Goal: Transaction & Acquisition: Download file/media

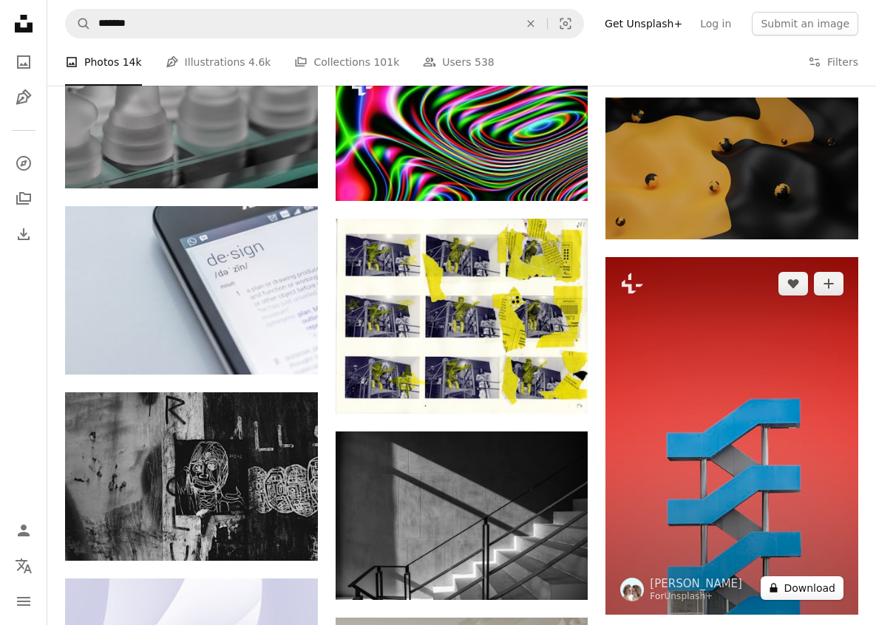
scroll to position [12911, 0]
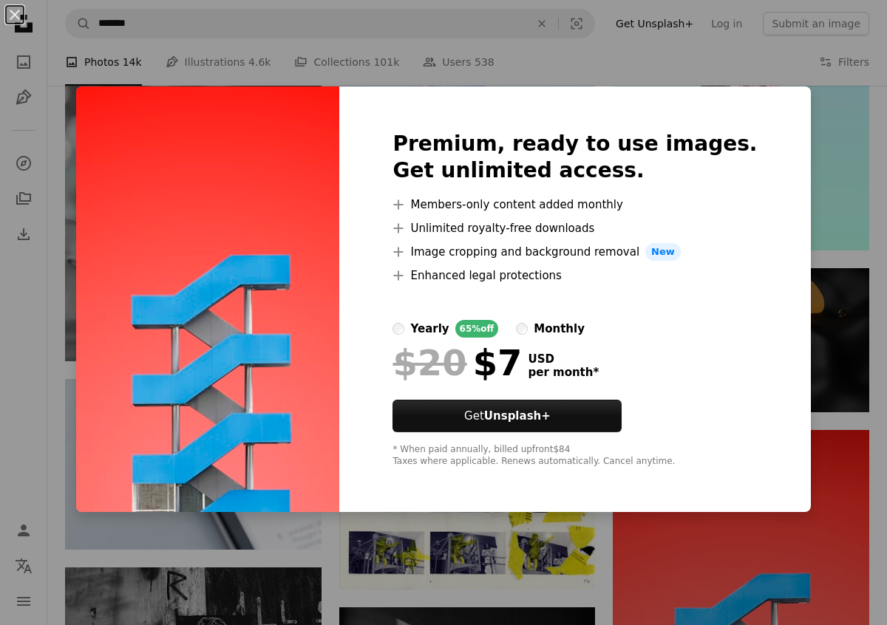
click at [44, 342] on div "An X shape Premium, ready to use images. Get unlimited access. A plus sign Memb…" at bounding box center [443, 312] width 887 height 625
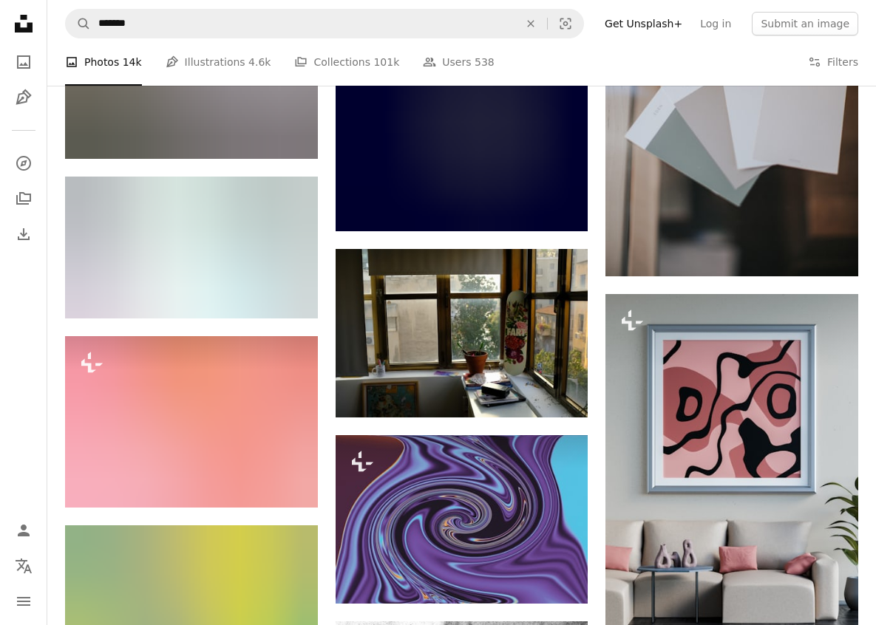
scroll to position [25688, 0]
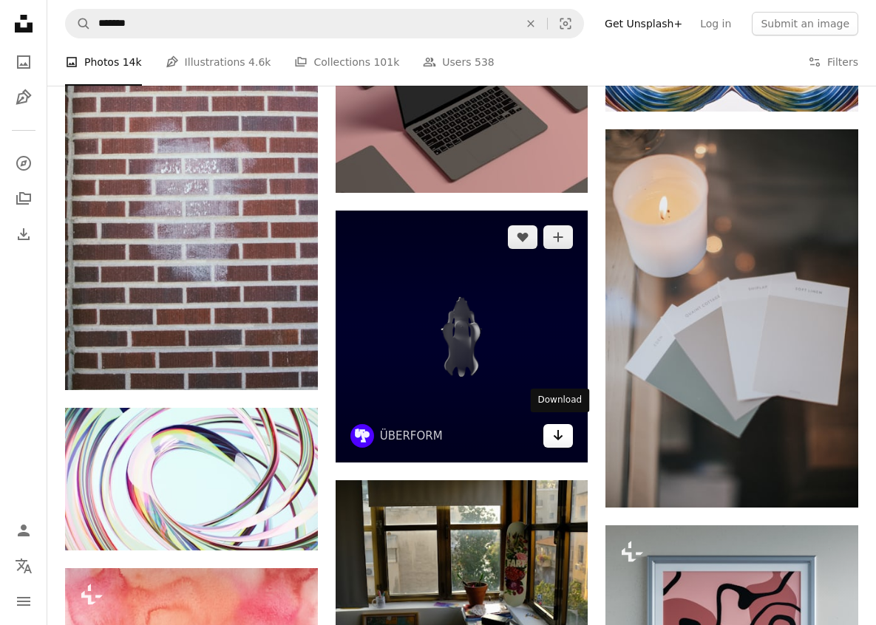
click at [566, 436] on link "Arrow pointing down" at bounding box center [558, 436] width 30 height 24
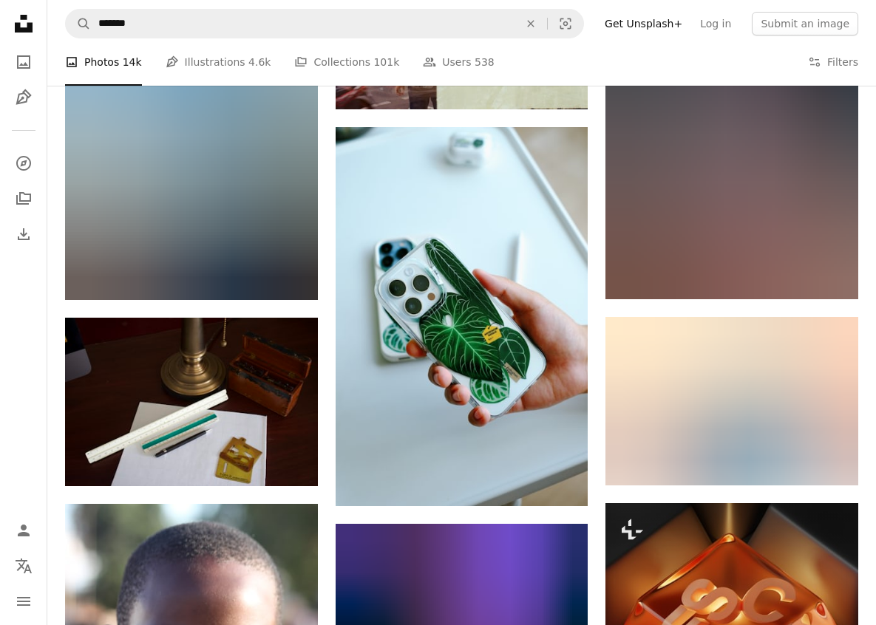
scroll to position [35424, 0]
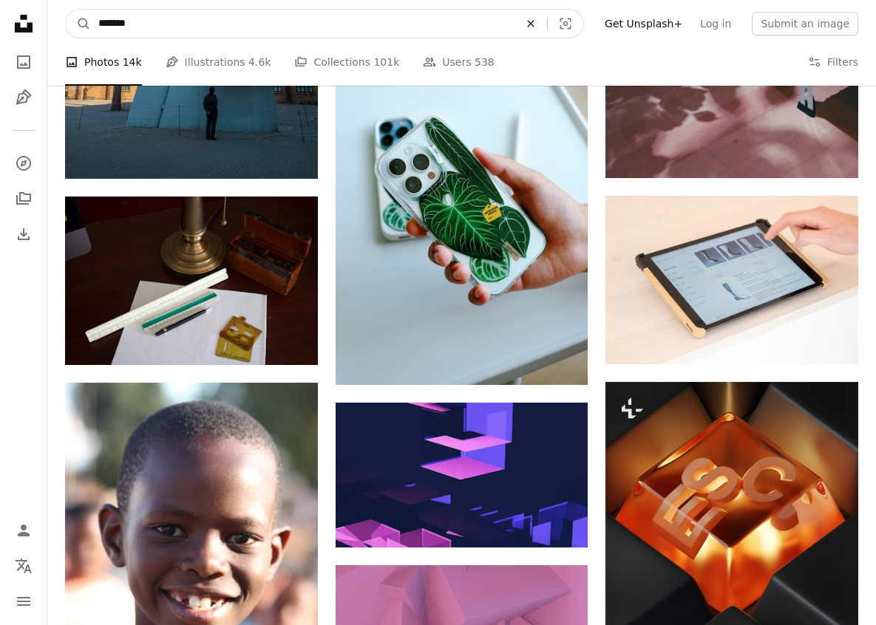
click at [534, 24] on icon "Find visuals sitewide" at bounding box center [530, 23] width 7 height 7
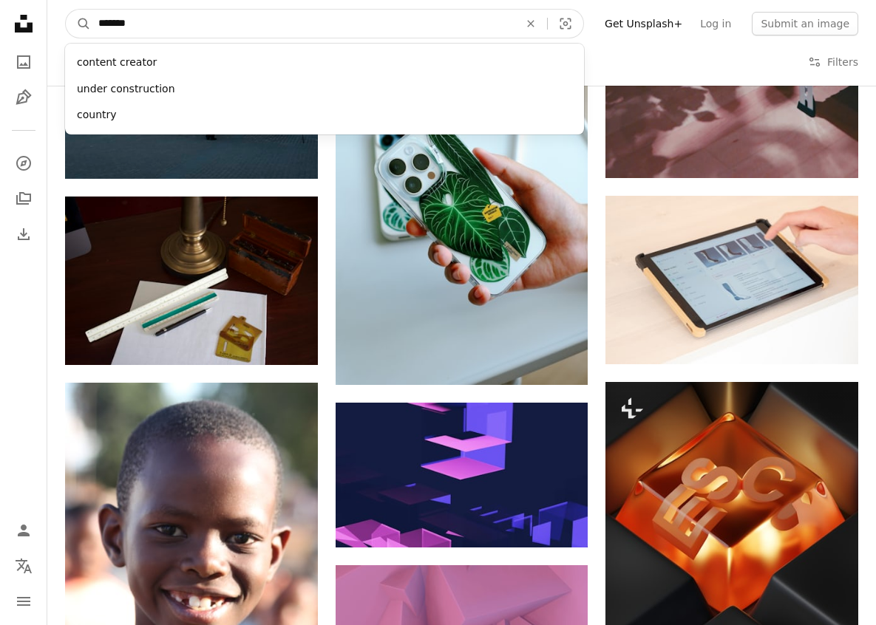
type input "********"
click button "A magnifying glass" at bounding box center [78, 24] width 25 height 28
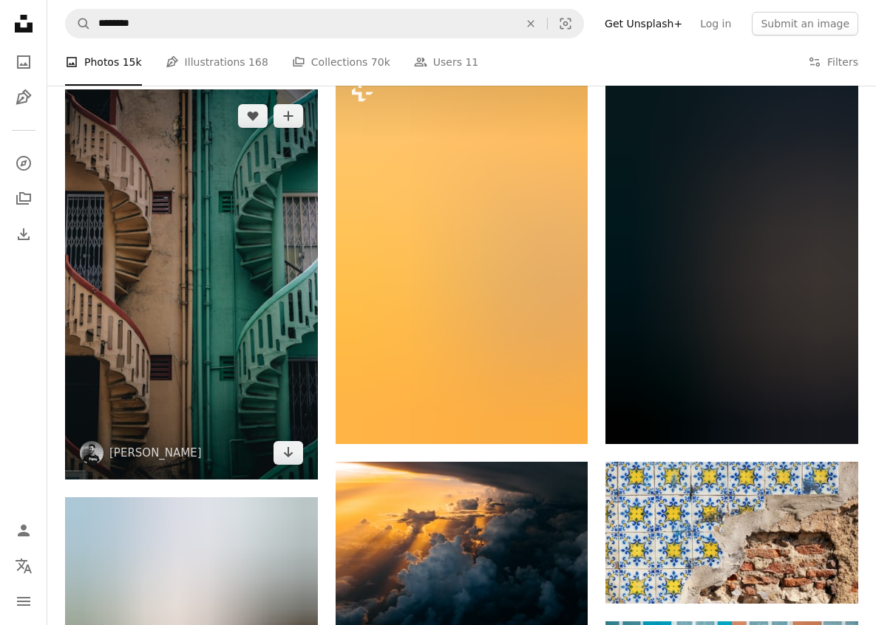
scroll to position [676, 0]
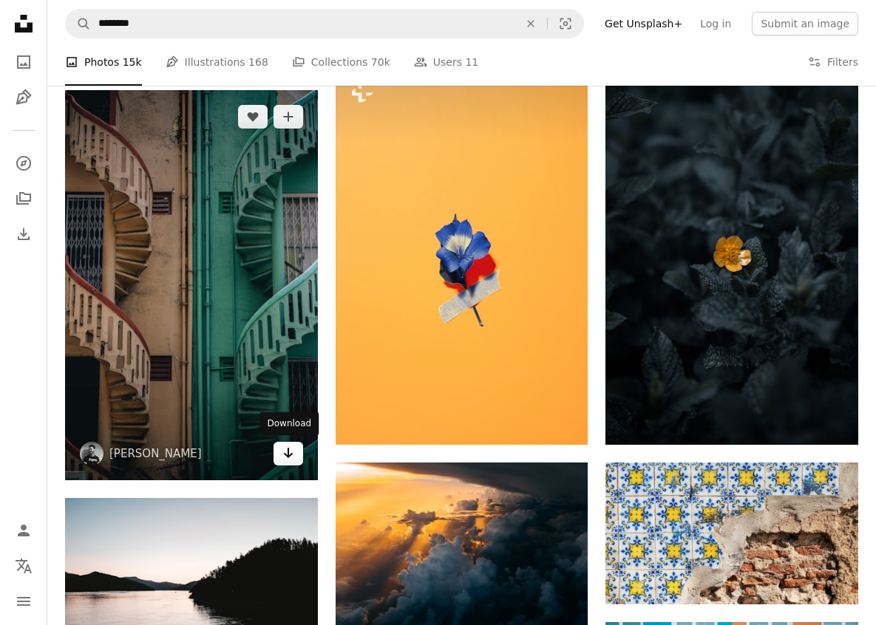
click at [289, 460] on icon "Arrow pointing down" at bounding box center [288, 453] width 12 height 18
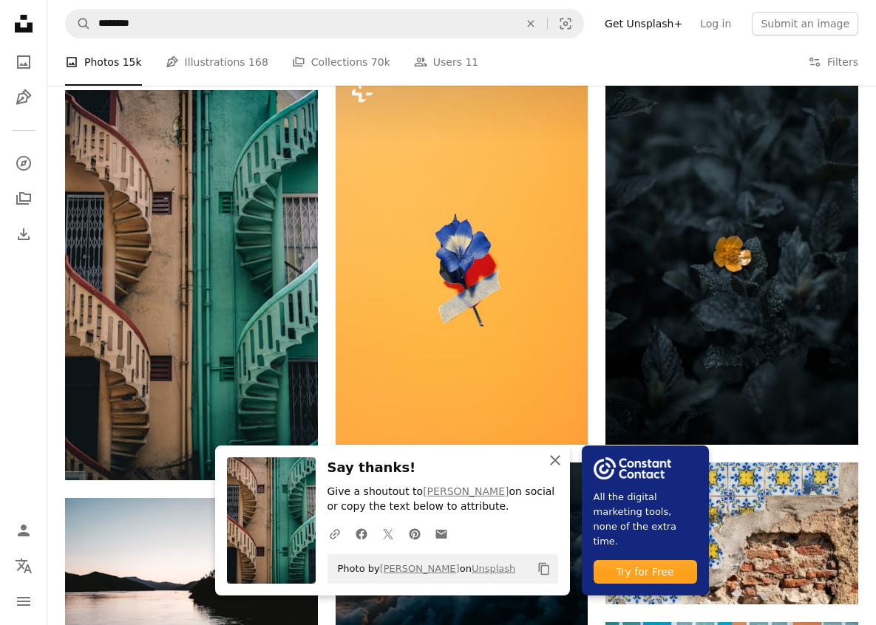
click at [555, 460] on icon "button" at bounding box center [555, 460] width 10 height 10
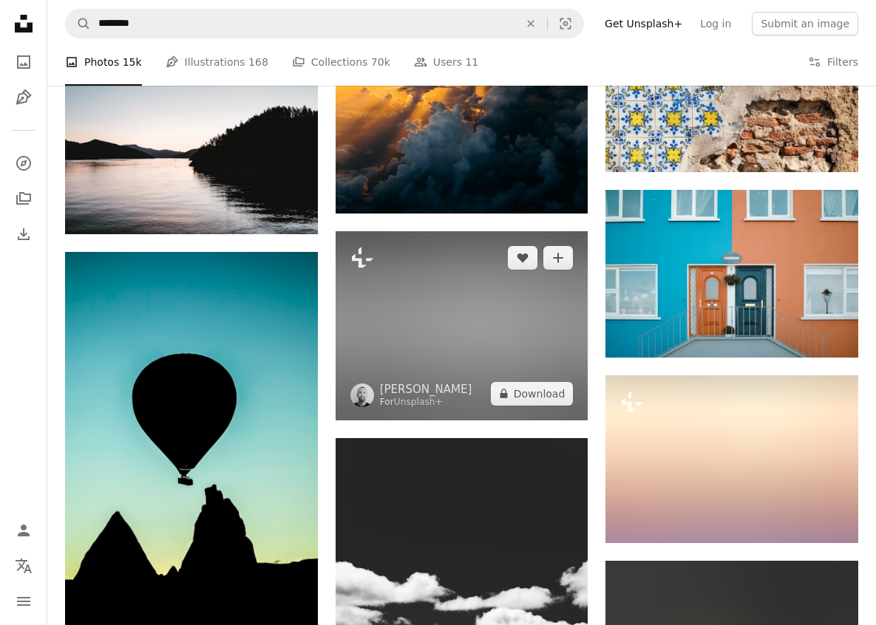
scroll to position [1171, 0]
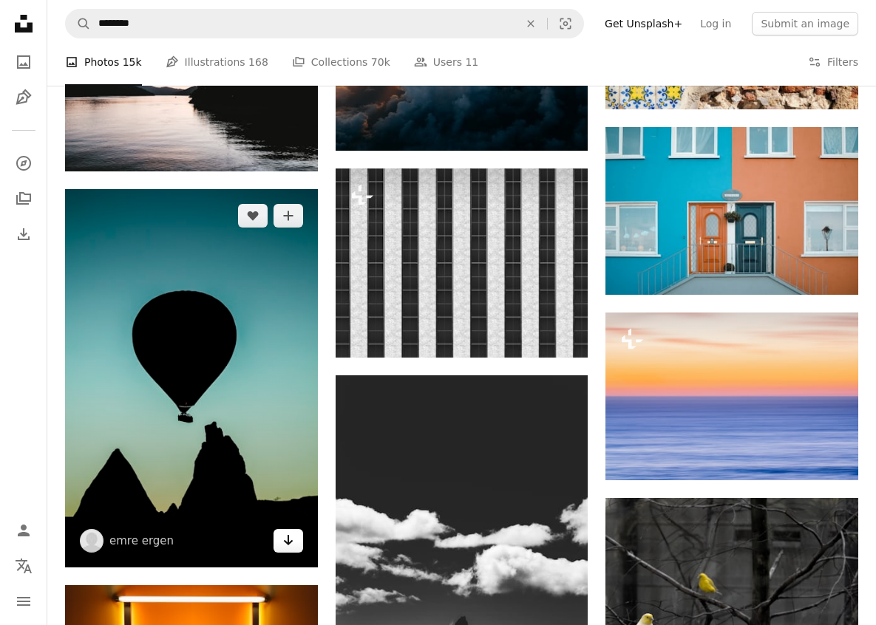
click at [296, 545] on link "Arrow pointing down" at bounding box center [288, 541] width 30 height 24
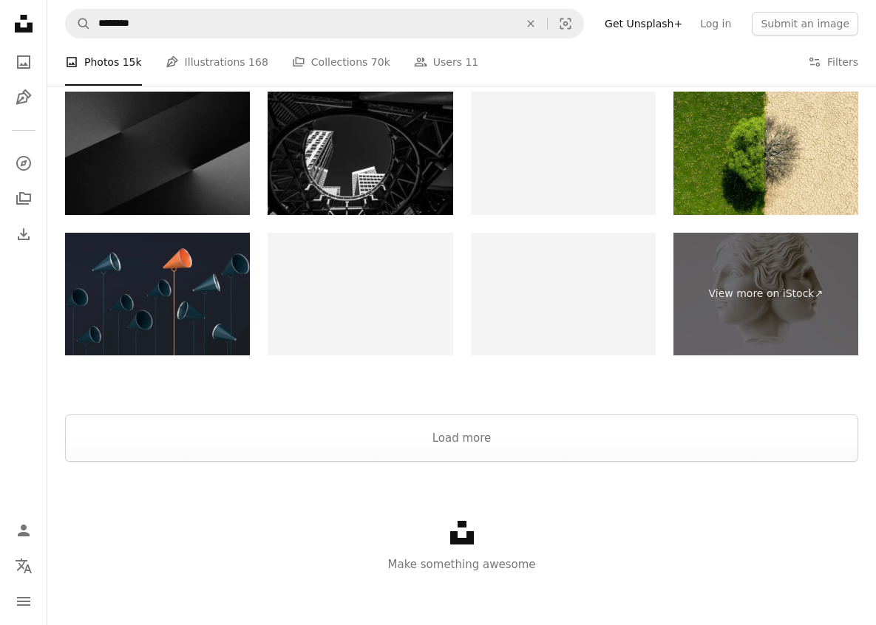
scroll to position [2622, 0]
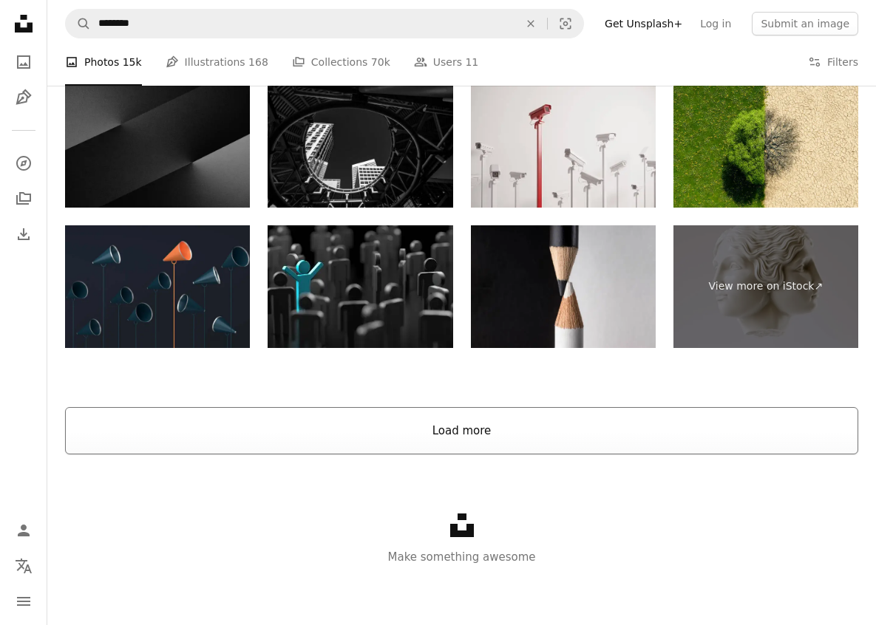
click at [290, 435] on button "Load more" at bounding box center [461, 430] width 793 height 47
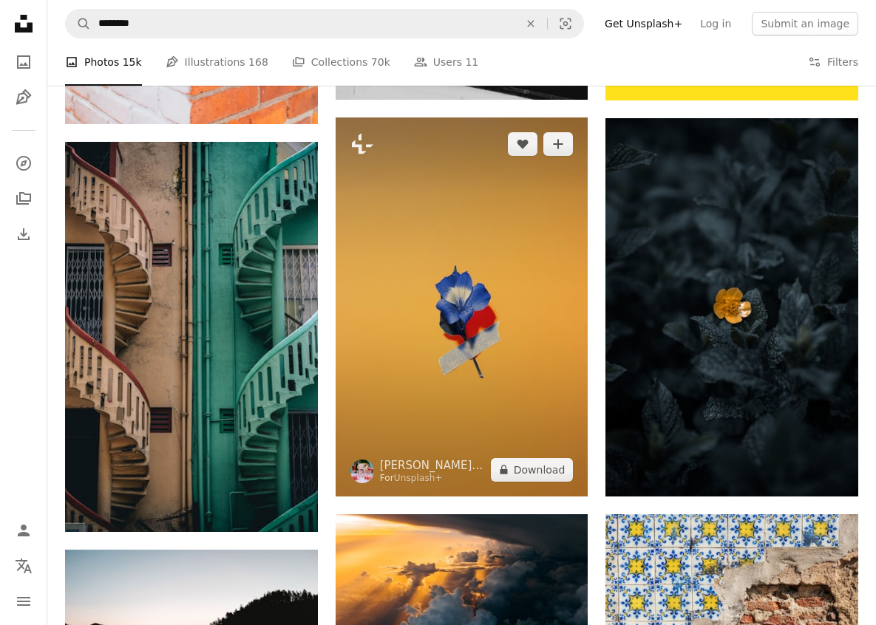
scroll to position [625, 0]
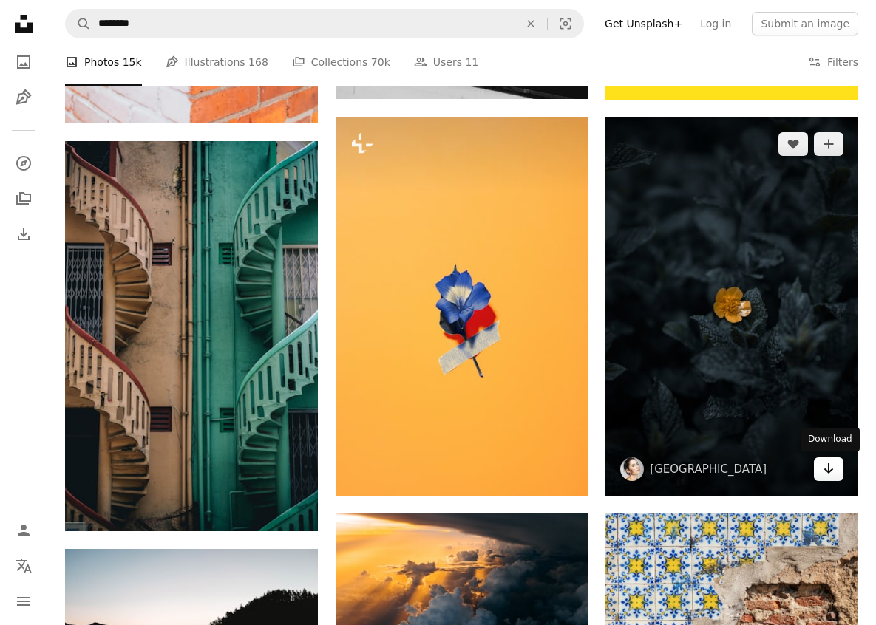
click at [831, 476] on icon "Arrow pointing down" at bounding box center [829, 469] width 12 height 18
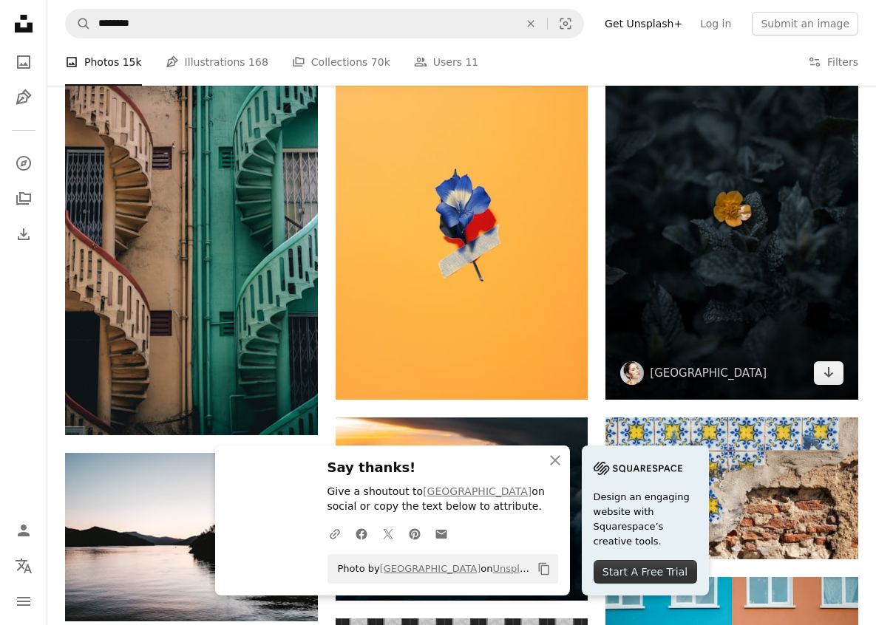
scroll to position [733, 0]
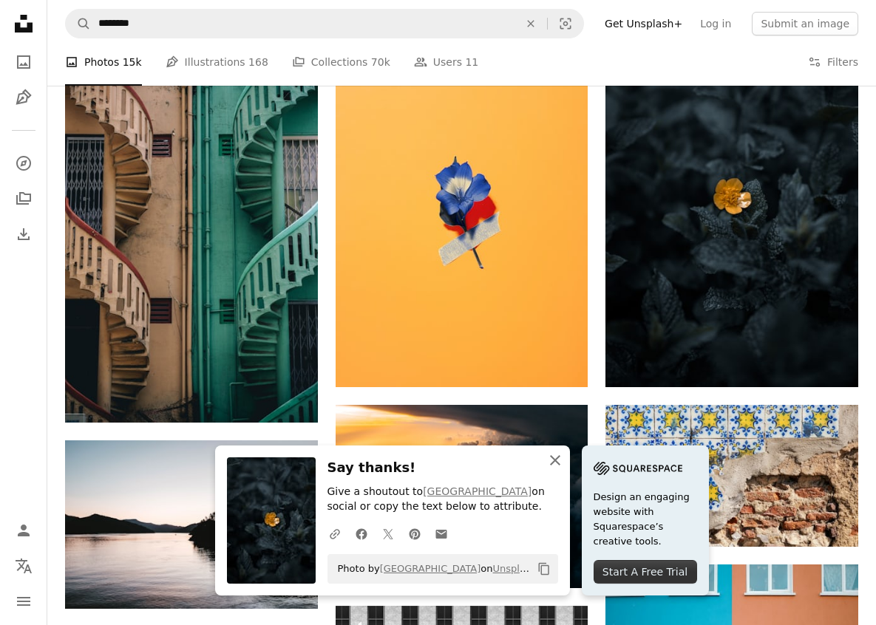
click at [565, 466] on button "An X shape Close" at bounding box center [555, 461] width 30 height 30
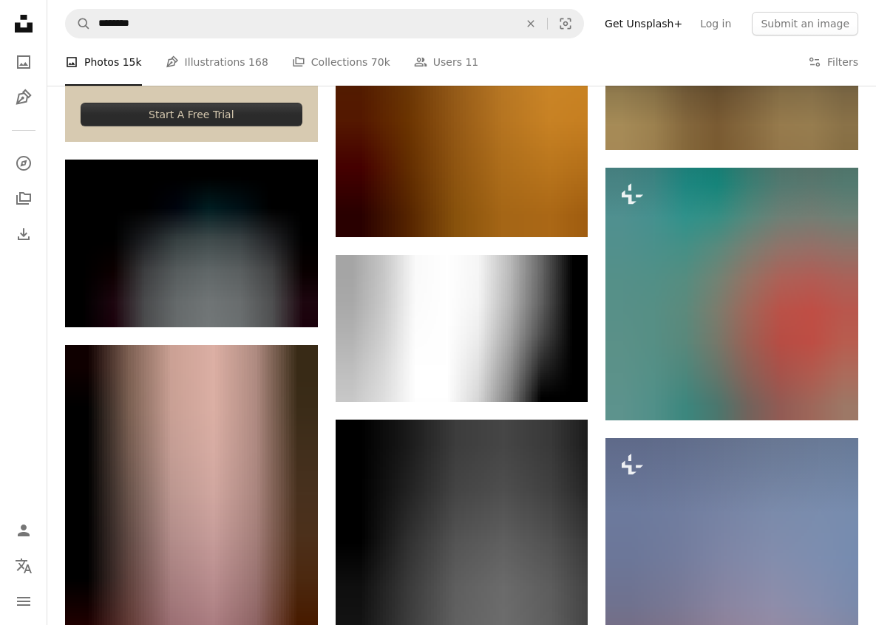
scroll to position [3362, 0]
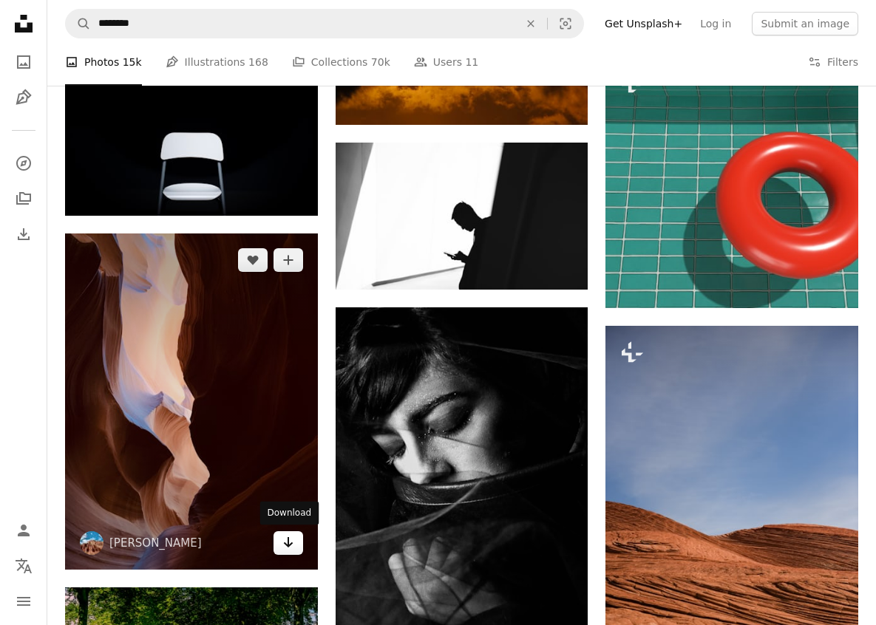
click at [296, 542] on link "Arrow pointing down" at bounding box center [288, 543] width 30 height 24
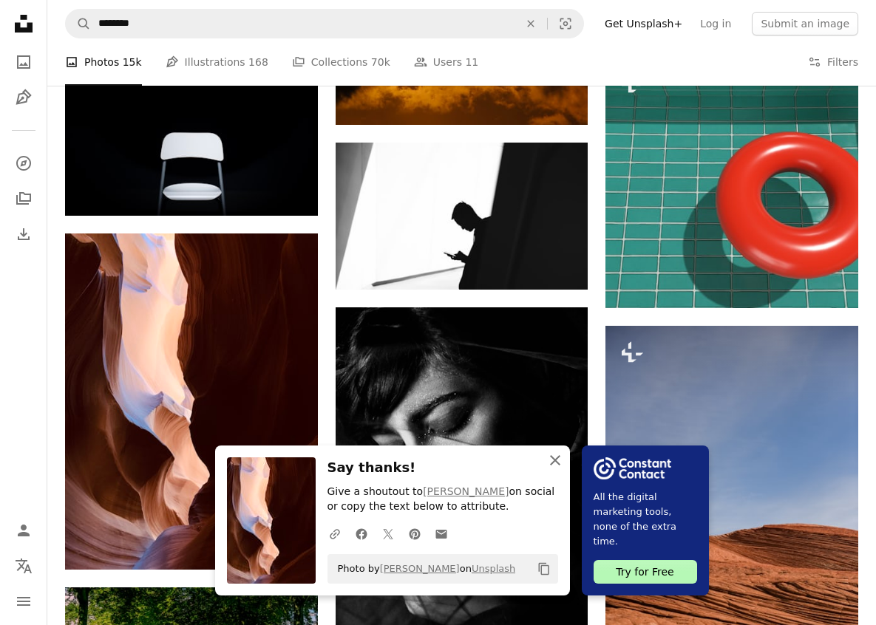
click at [554, 462] on icon "An X shape" at bounding box center [555, 461] width 18 height 18
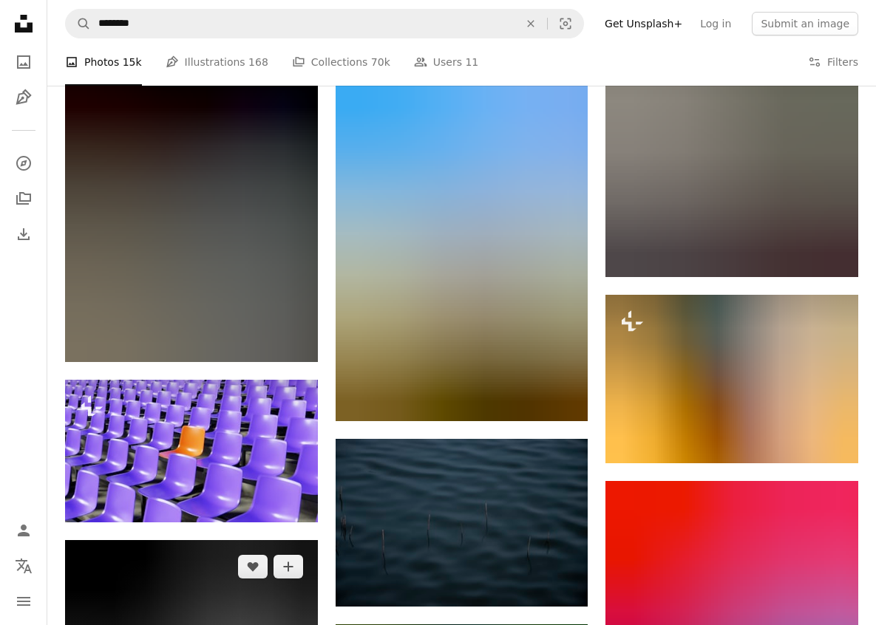
scroll to position [27386, 0]
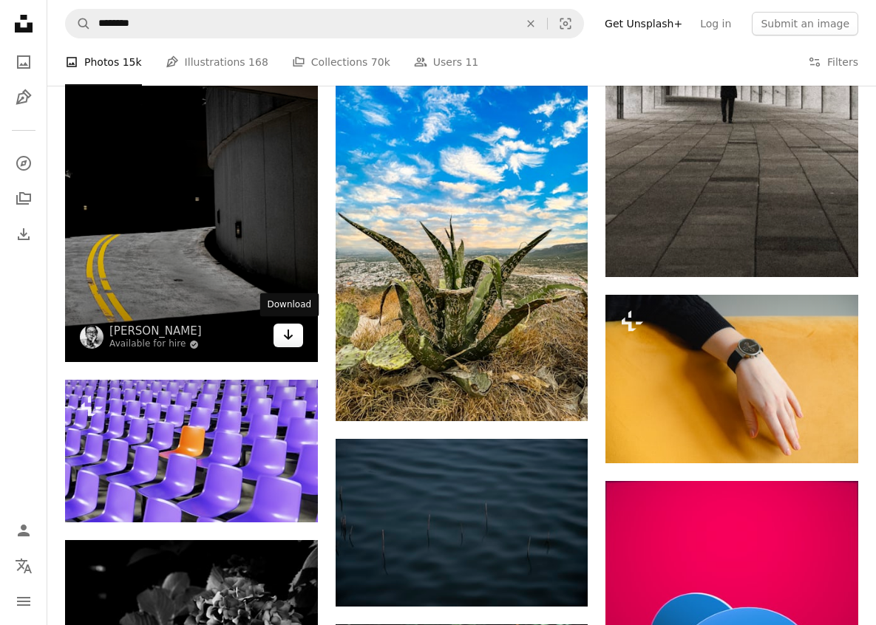
click at [292, 342] on link "Arrow pointing down" at bounding box center [288, 336] width 30 height 24
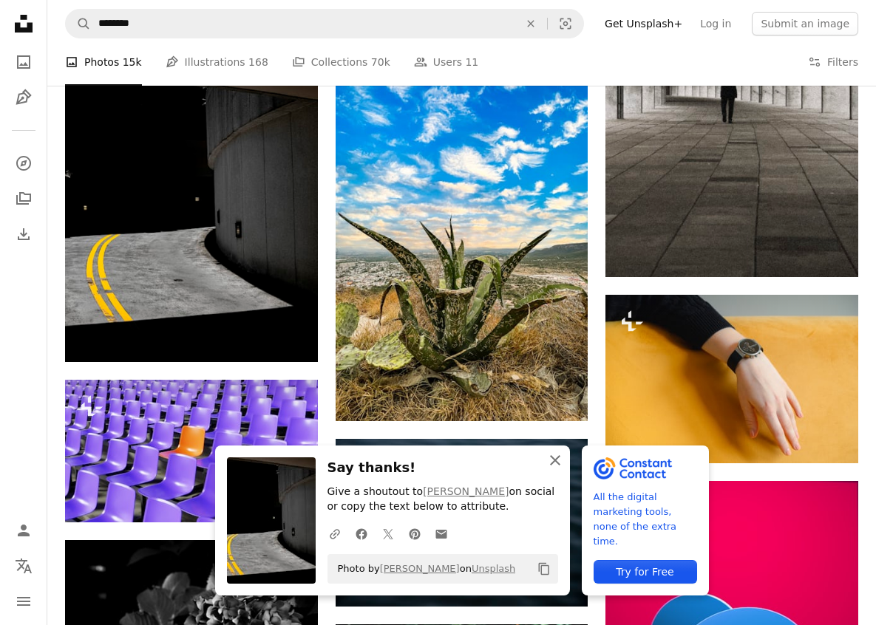
click at [562, 460] on icon "An X shape" at bounding box center [555, 461] width 18 height 18
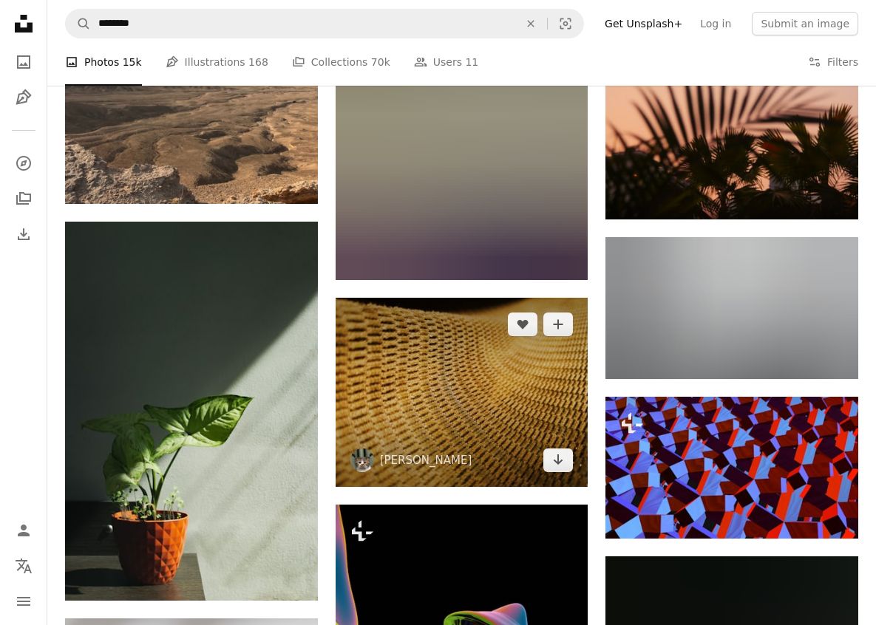
scroll to position [32260, 0]
